Goal: Transaction & Acquisition: Register for event/course

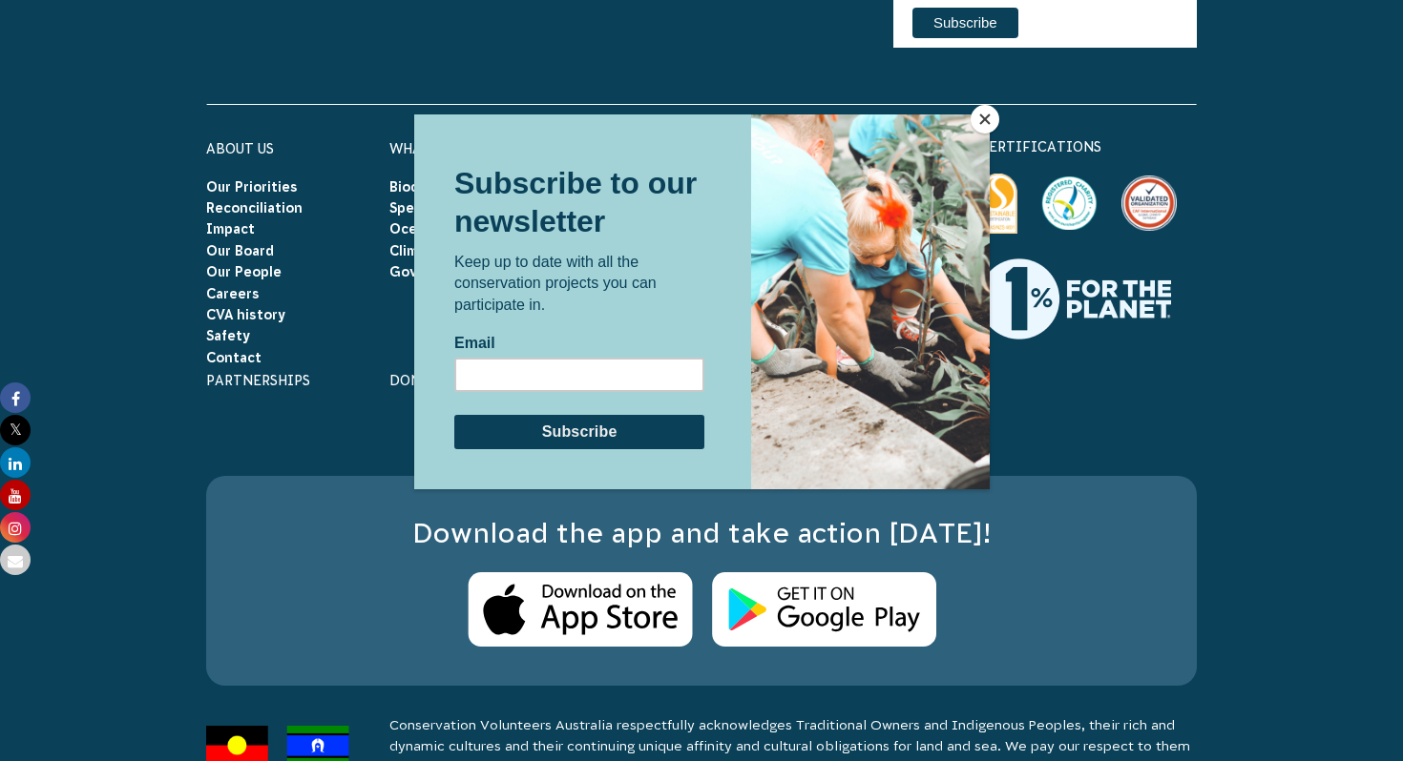
scroll to position [5854, 0]
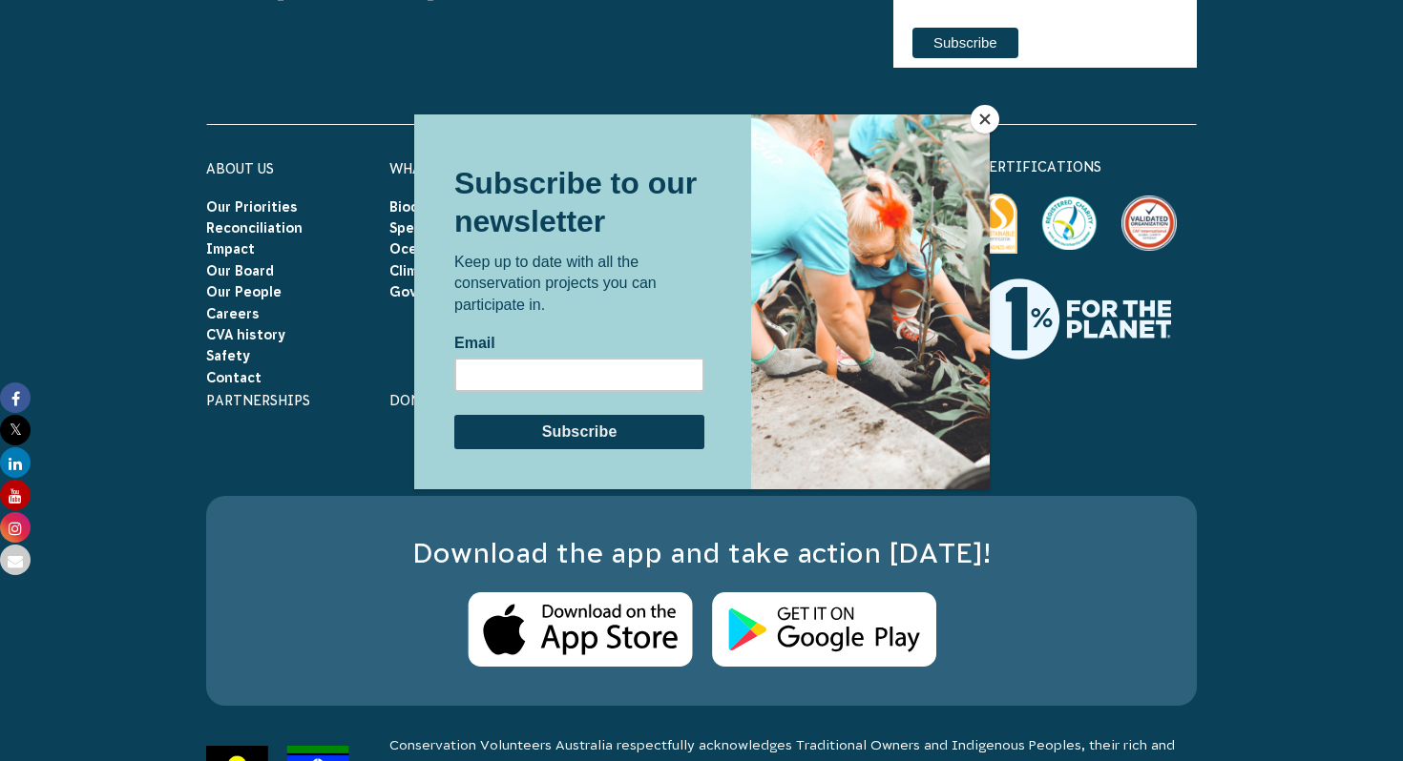
click at [982, 114] on button "Close" at bounding box center [984, 119] width 29 height 29
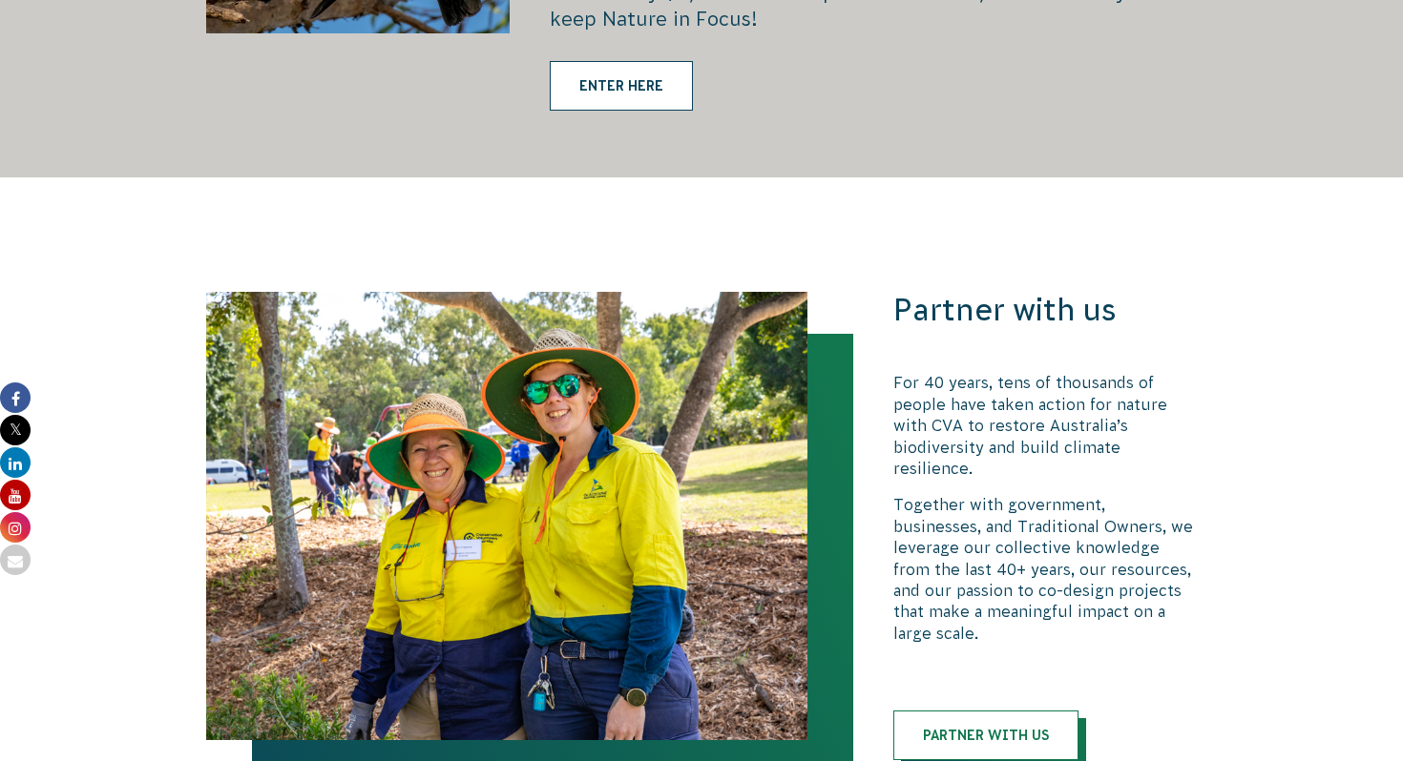
scroll to position [3727, 0]
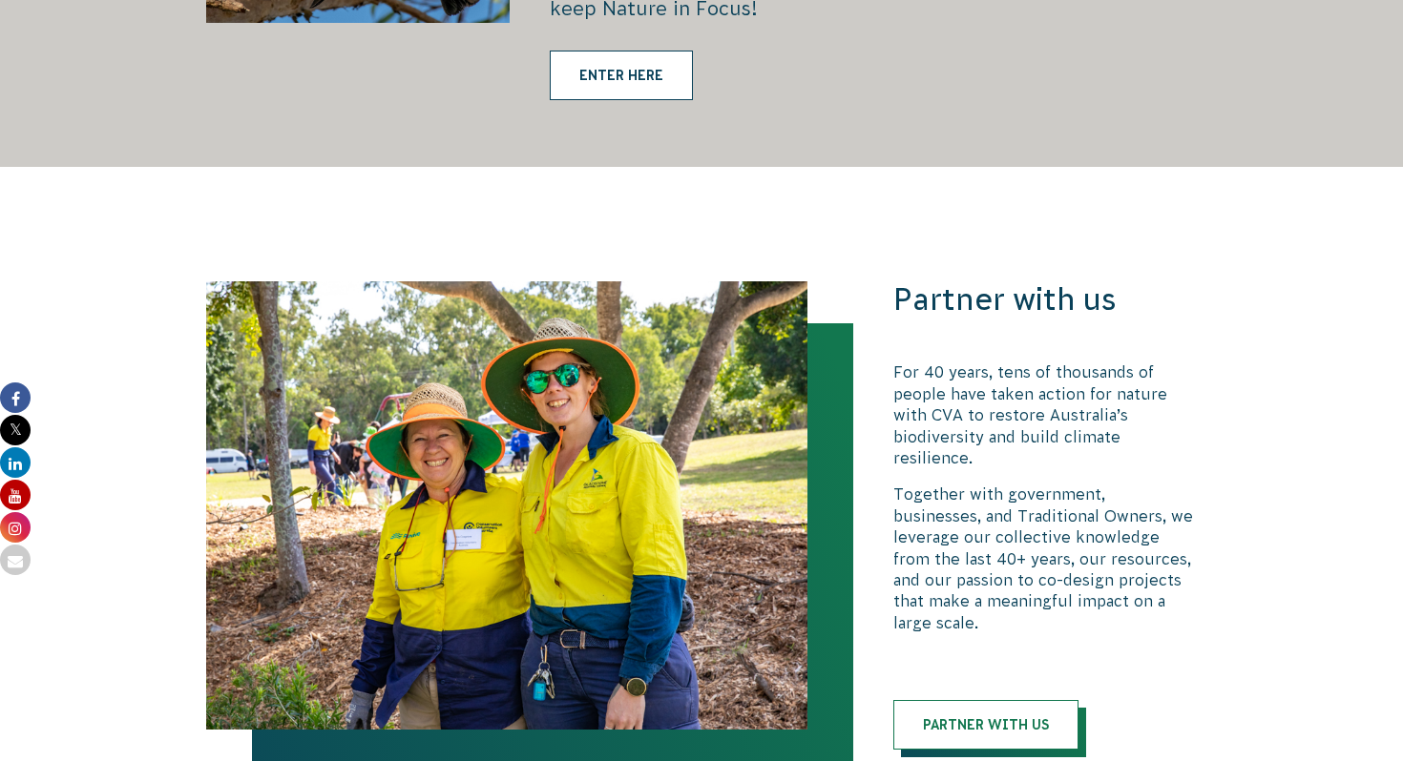
click at [648, 51] on link "ENTER HERE" at bounding box center [621, 76] width 143 height 50
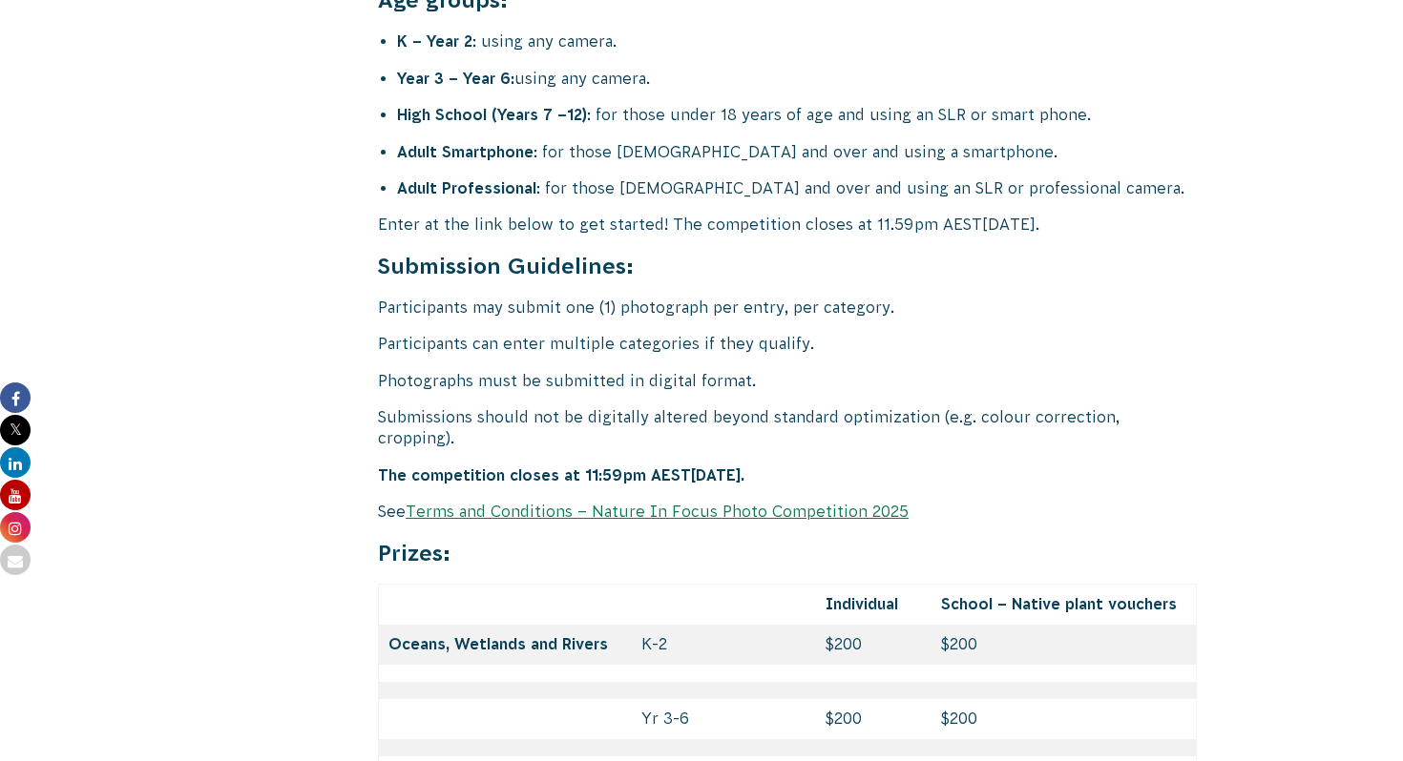
scroll to position [7856, 0]
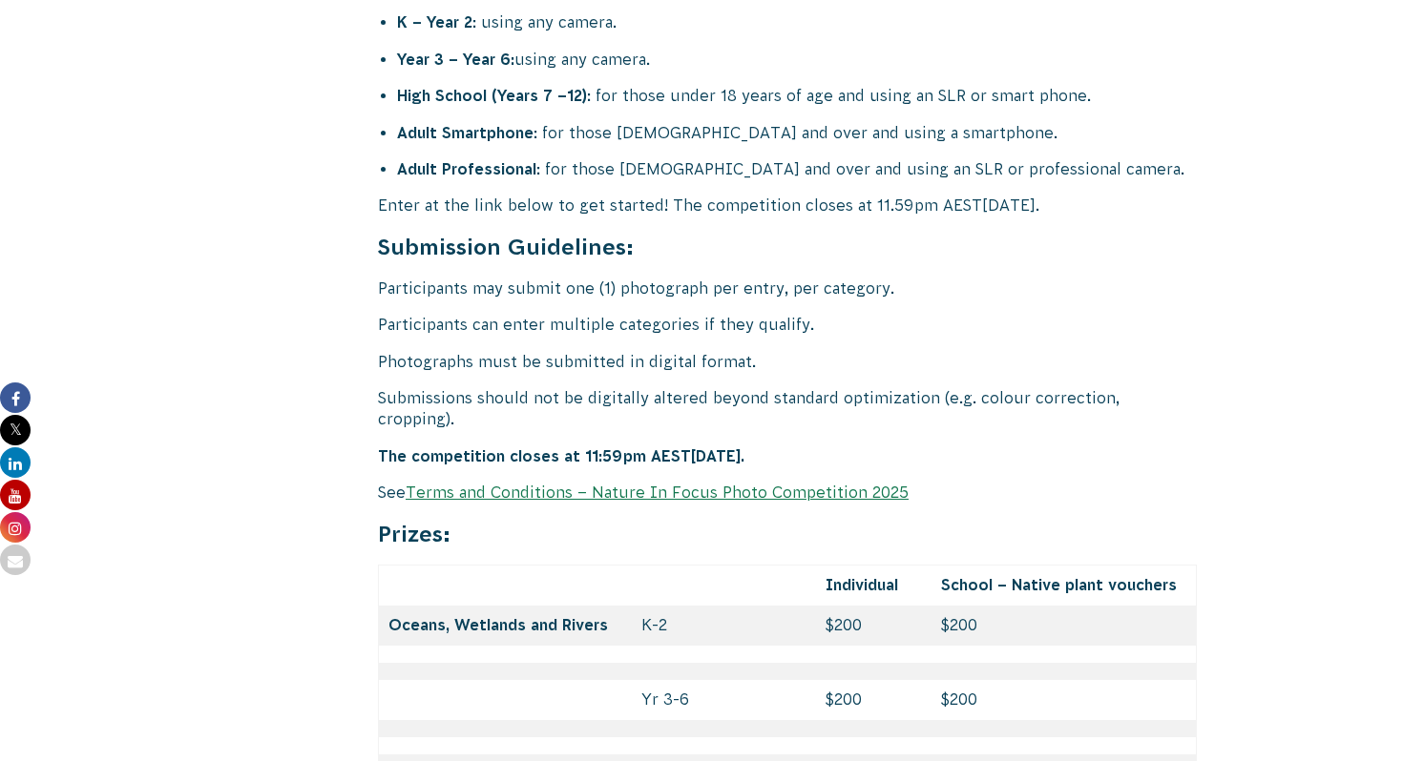
click at [458, 484] on link "Terms and Conditions – Nature In Focus Photo Competition 2025" at bounding box center [656, 492] width 503 height 17
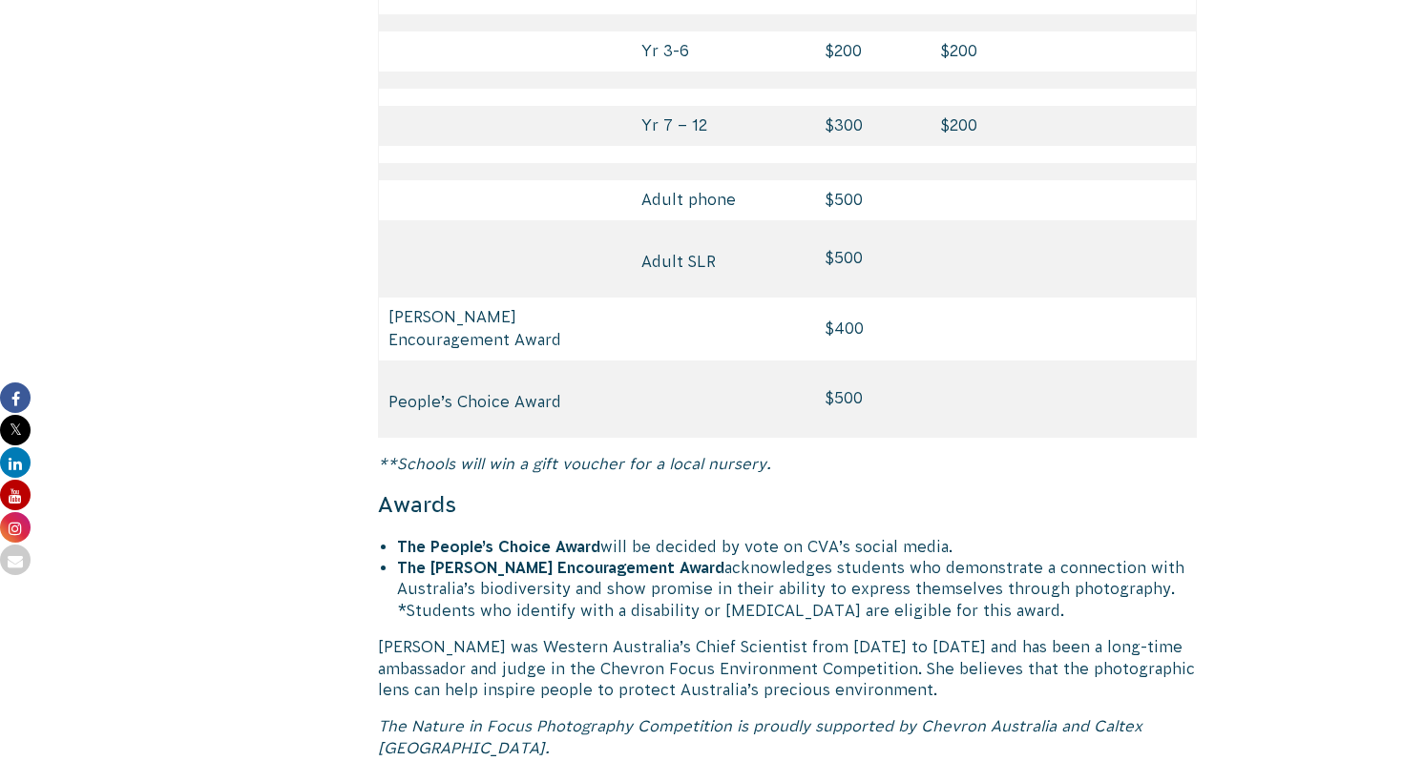
scroll to position [9150, 0]
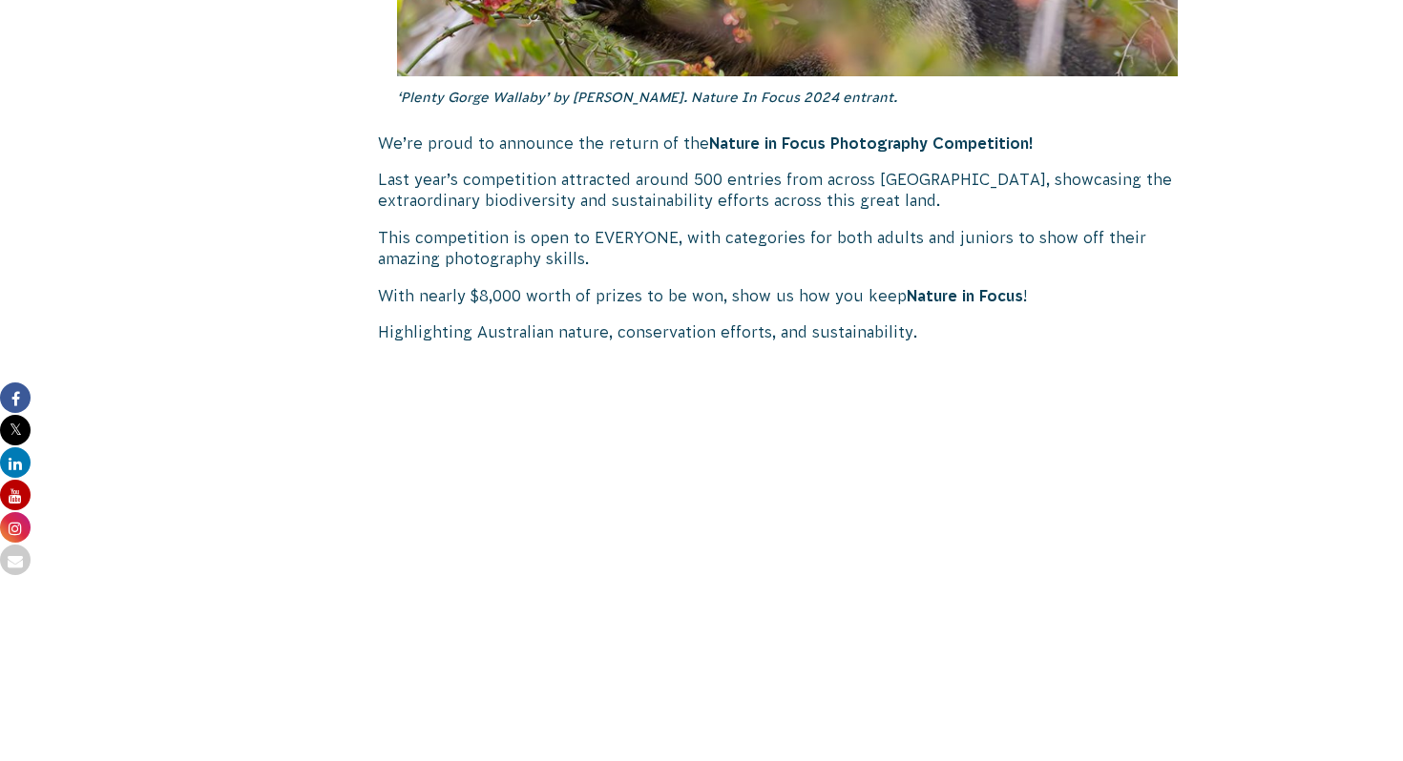
scroll to position [1158, 0]
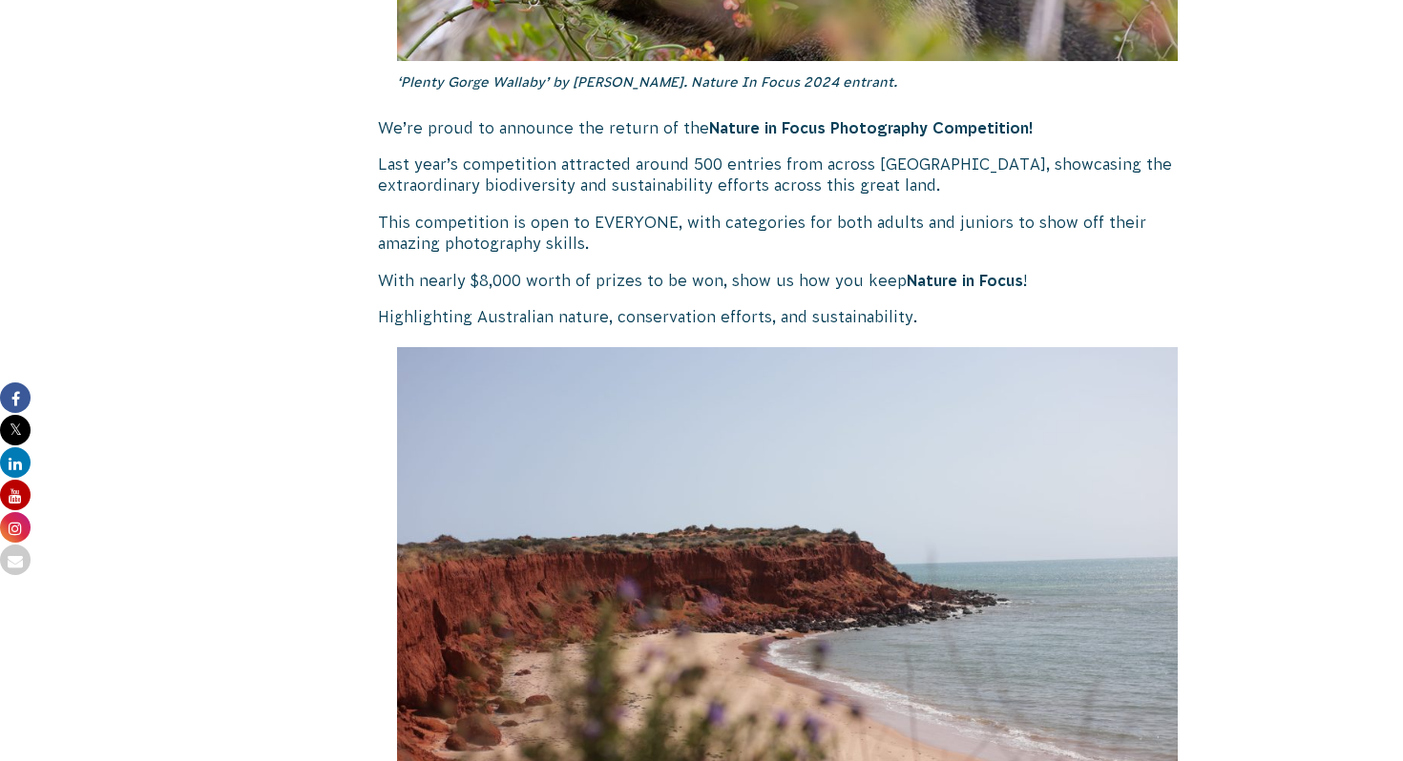
click at [866, 130] on strong "Nature in Focus Photography Competition!" at bounding box center [871, 127] width 324 height 17
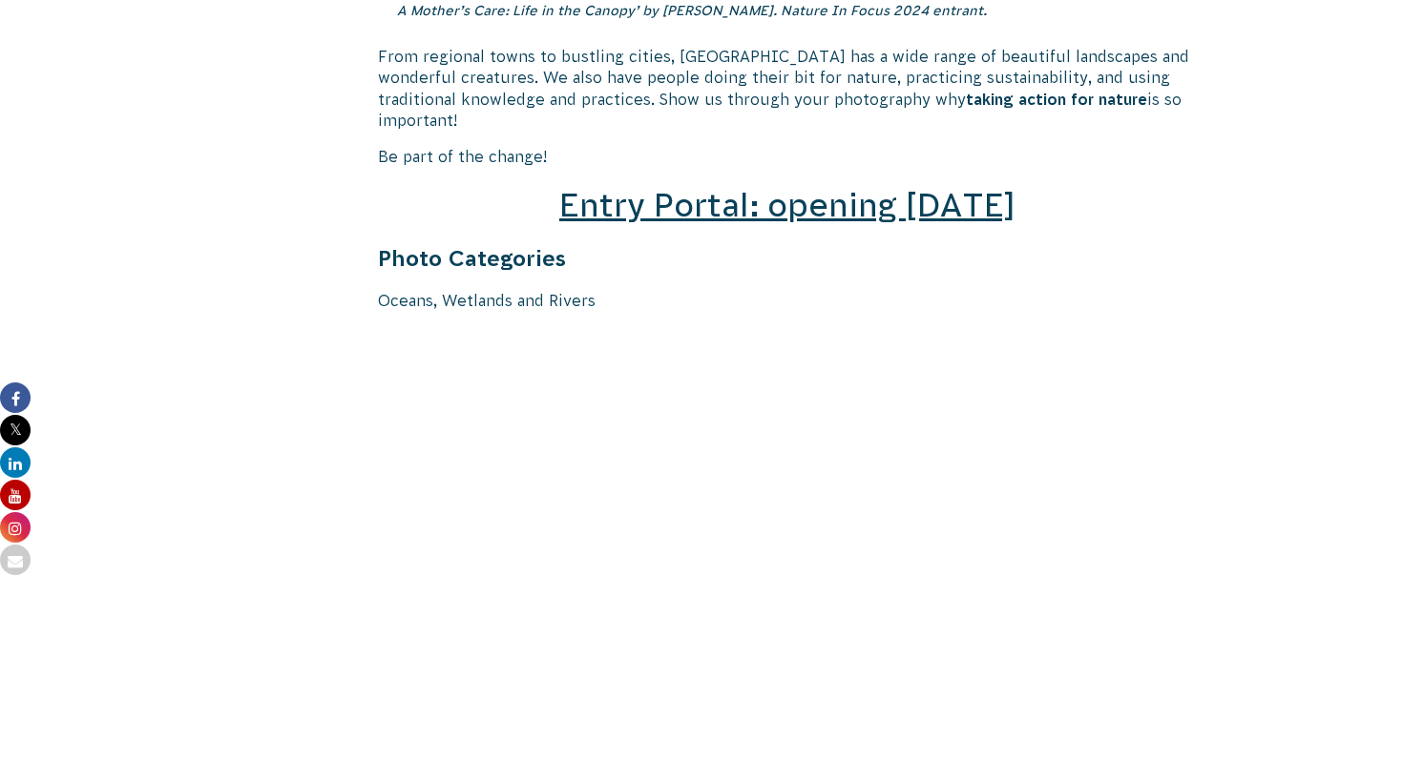
scroll to position [2880, 0]
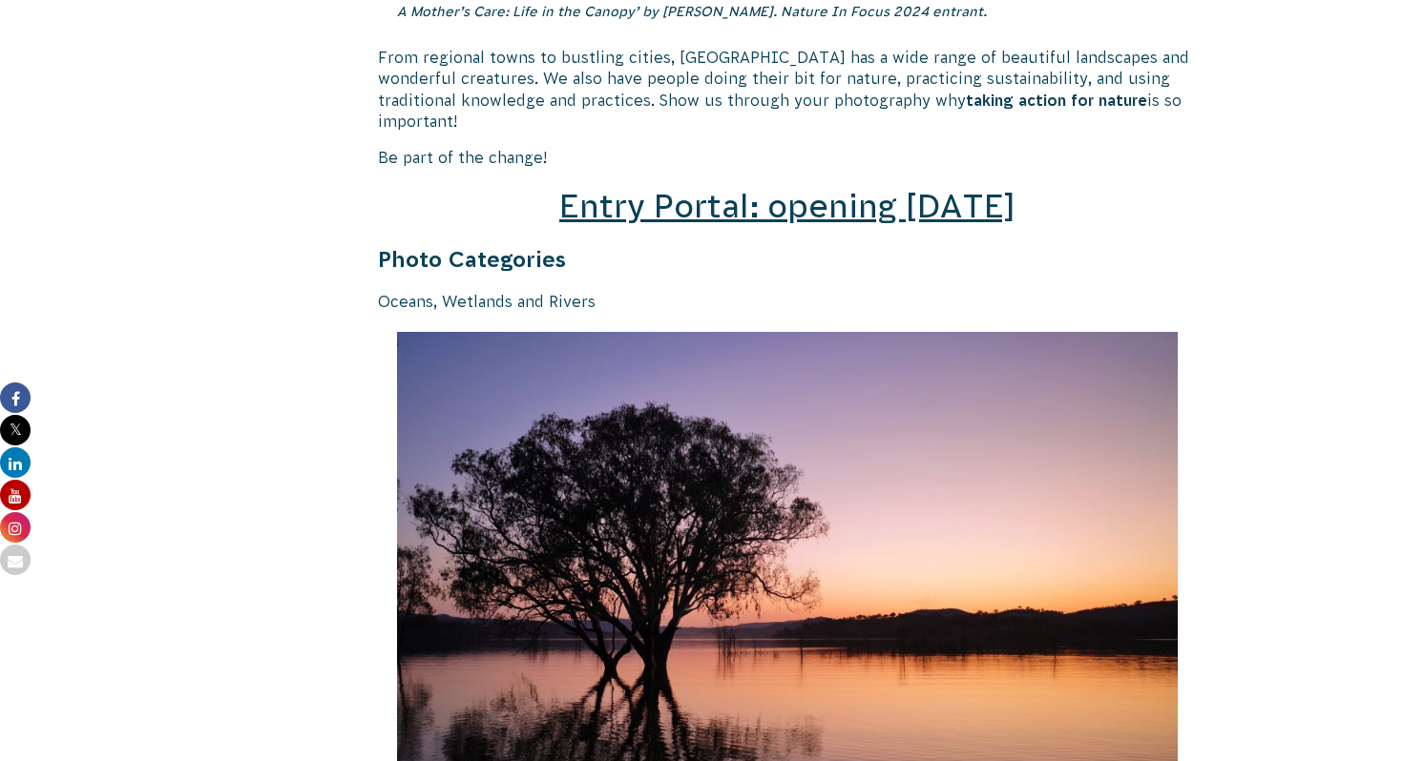
click at [839, 199] on span "Entry Portal: opening July 4" at bounding box center [787, 206] width 456 height 36
